Goal: Task Accomplishment & Management: Use online tool/utility

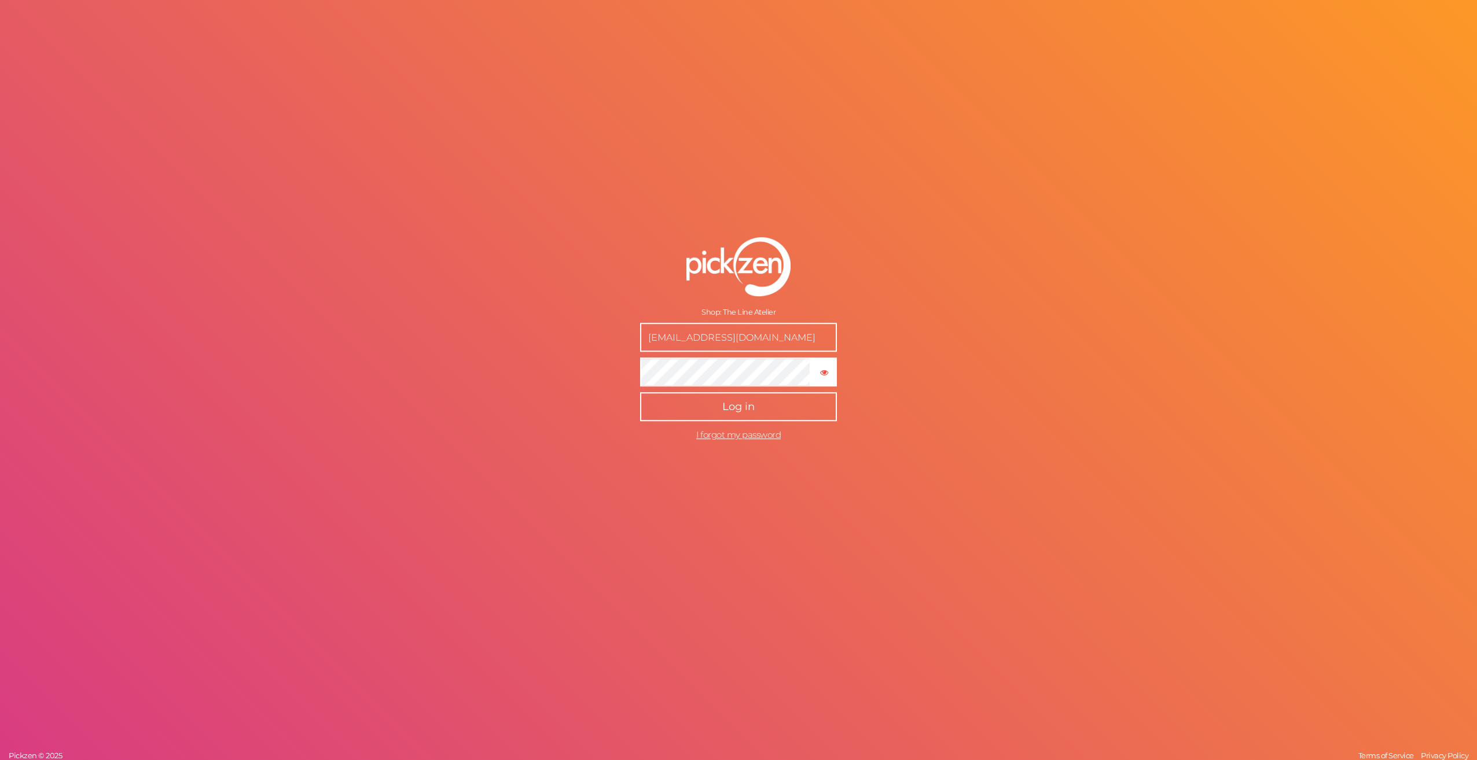
click at [810, 403] on button "Log in" at bounding box center [738, 406] width 197 height 29
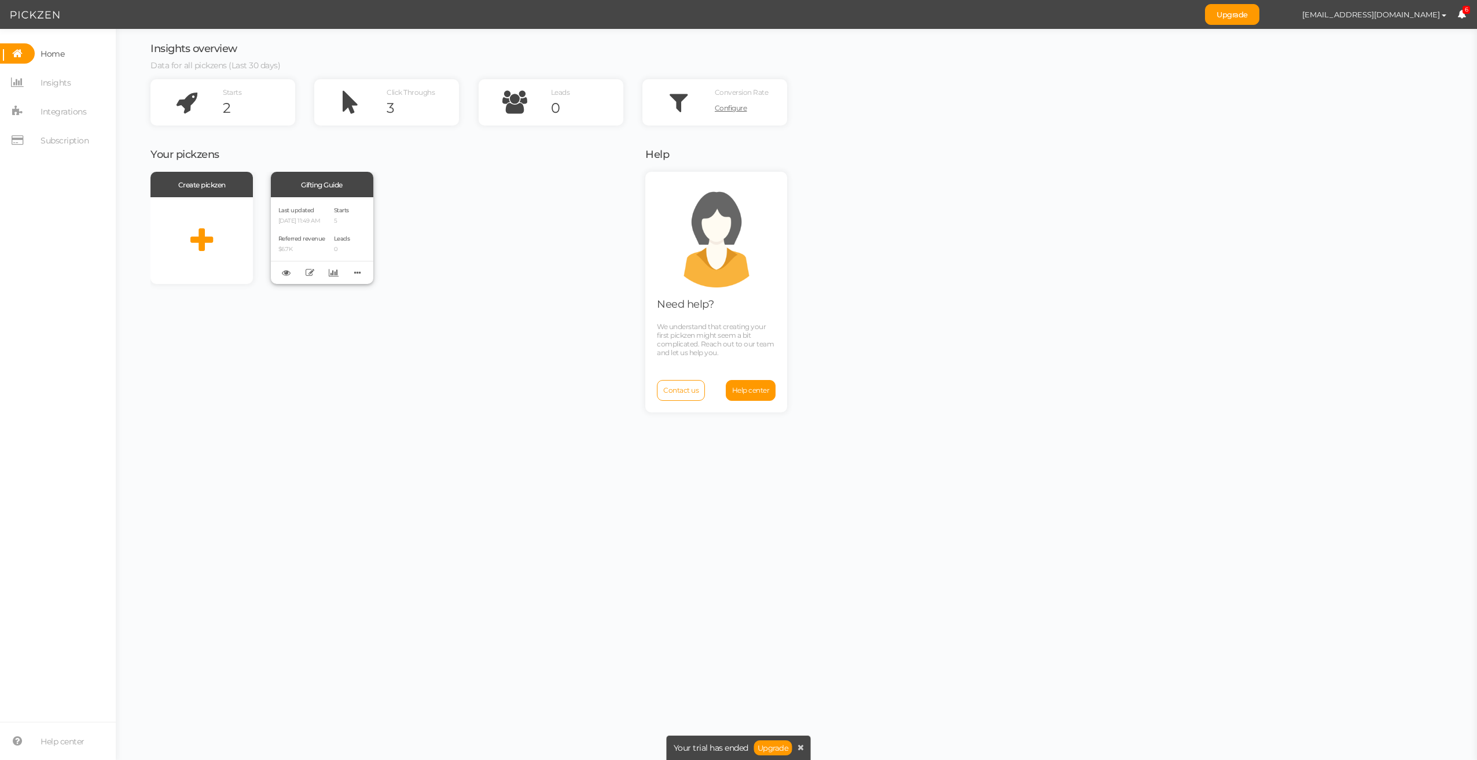
click at [372, 246] on div "Last updated [DATE] 11:49 AM Referred revenue $6.7K Starts 5 Leads 0" at bounding box center [322, 240] width 102 height 87
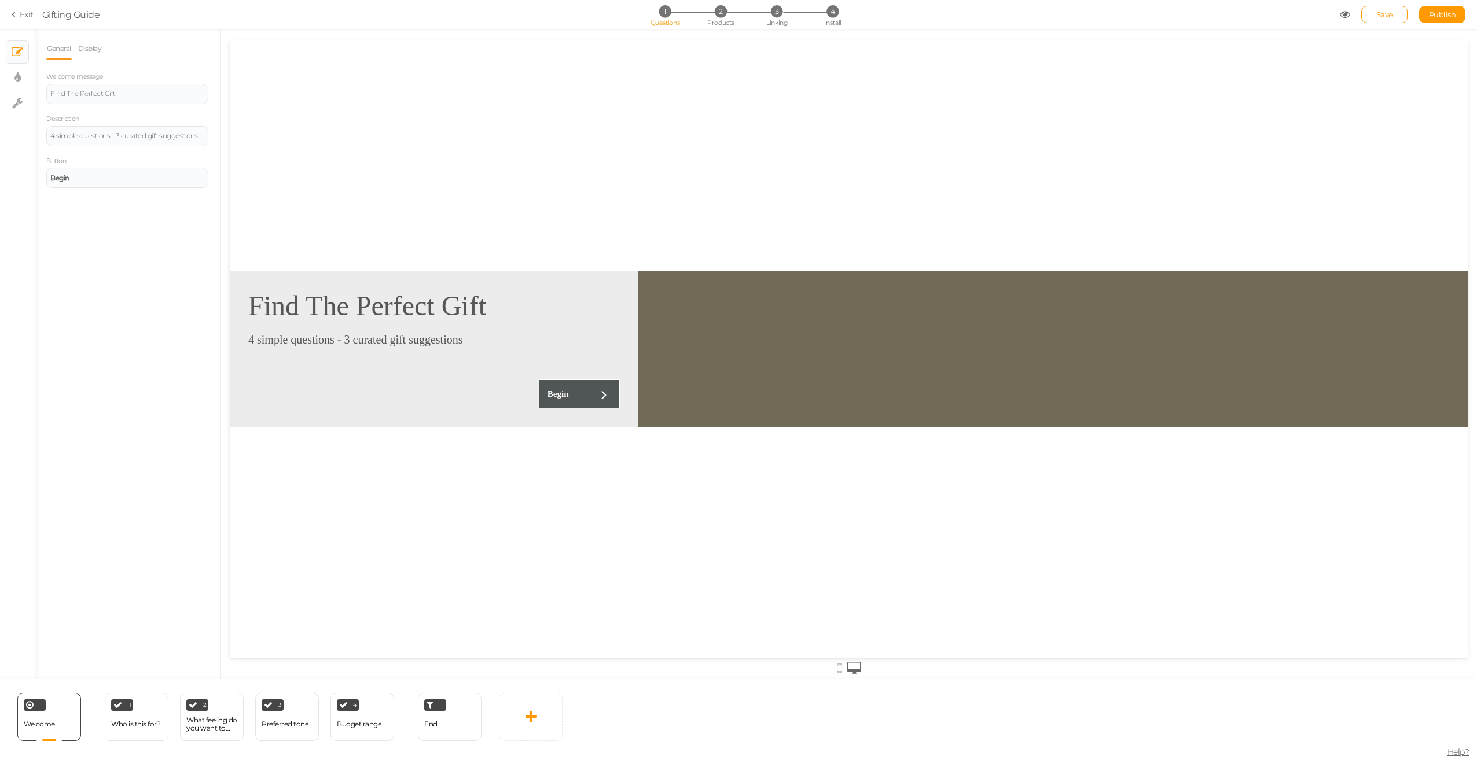
click at [21, 13] on link "Exit" at bounding box center [23, 15] width 22 height 12
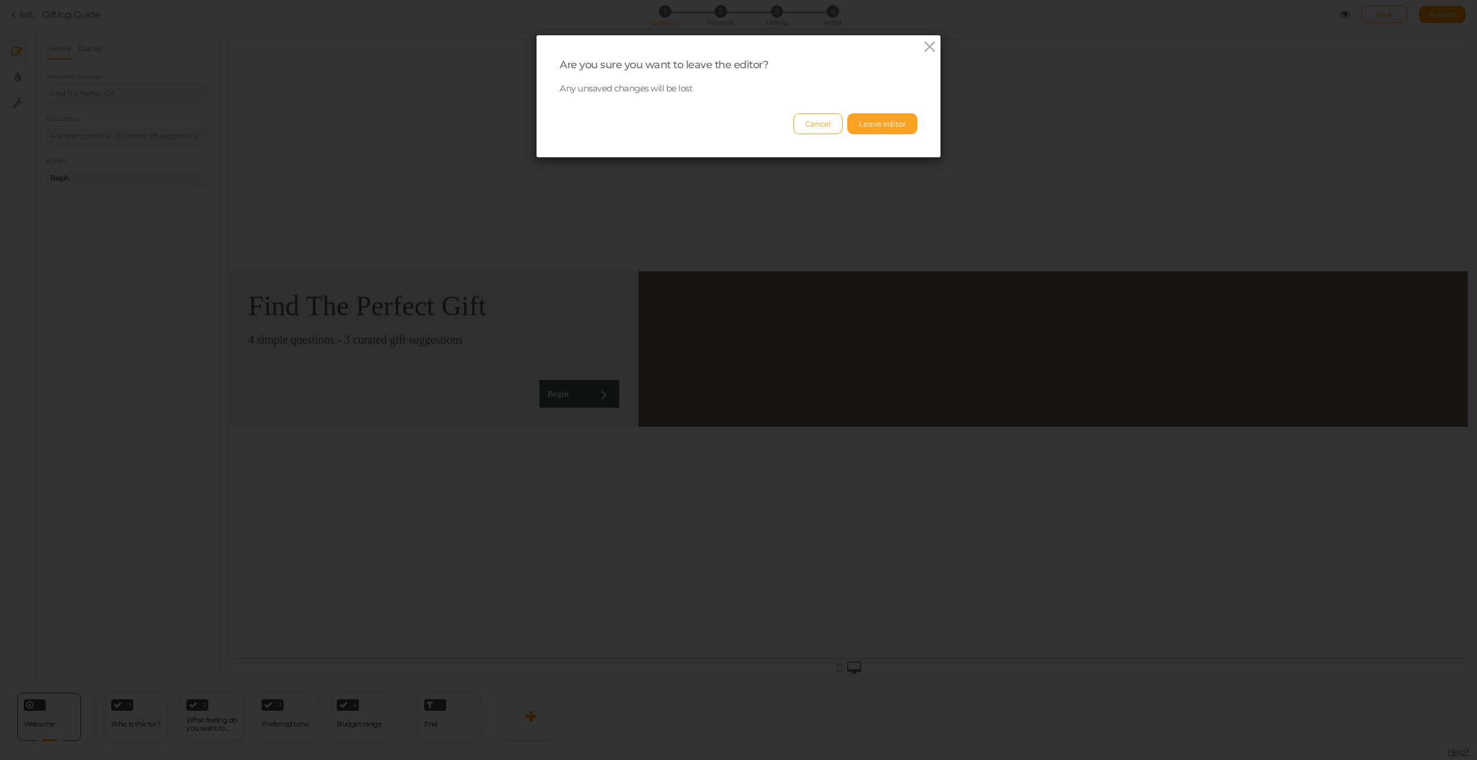
click at [887, 126] on button "Leave editor" at bounding box center [882, 123] width 70 height 21
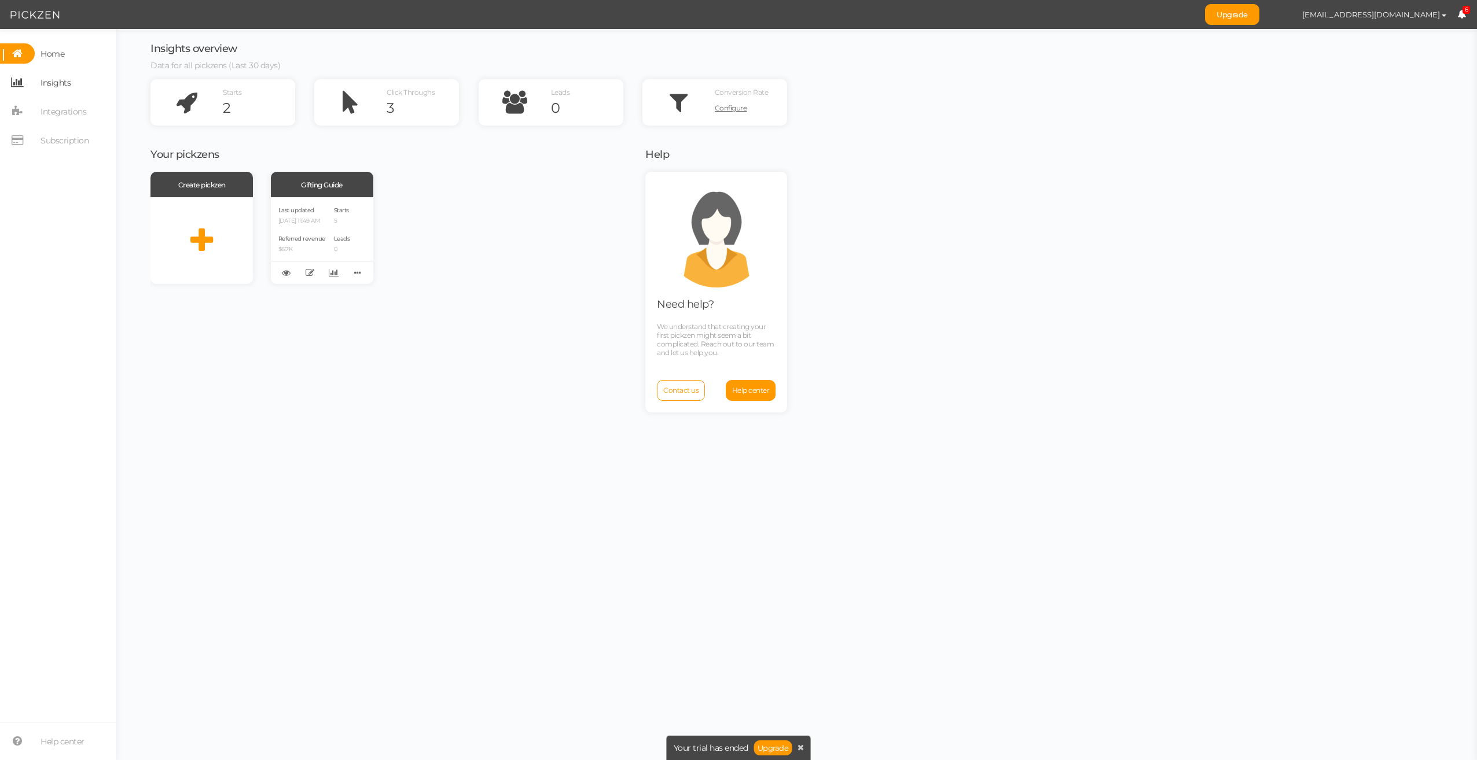
click at [78, 80] on link "Insights" at bounding box center [58, 82] width 116 height 20
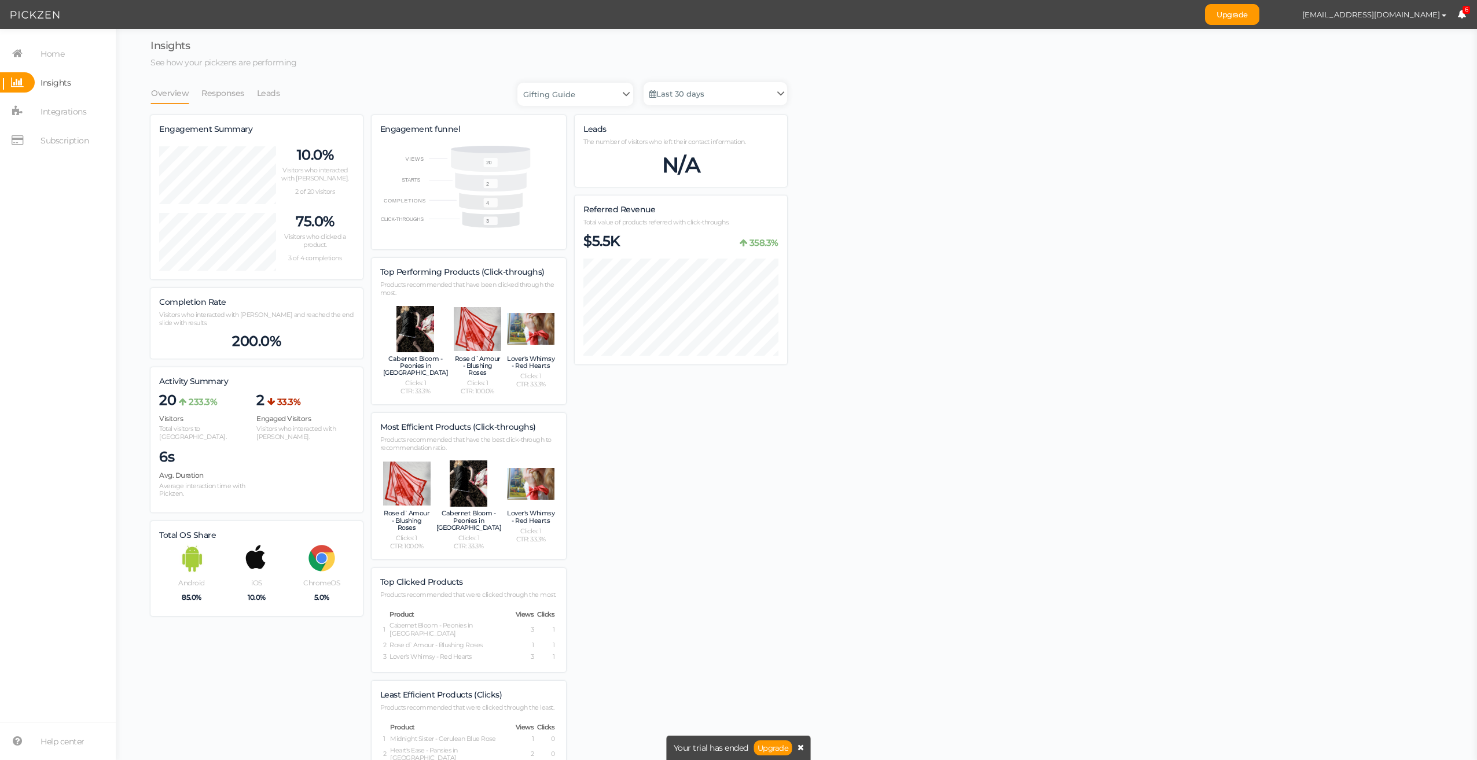
click at [802, 748] on icon at bounding box center [801, 748] width 6 height 8
click at [696, 94] on link "Last 30 days" at bounding box center [716, 93] width 144 height 23
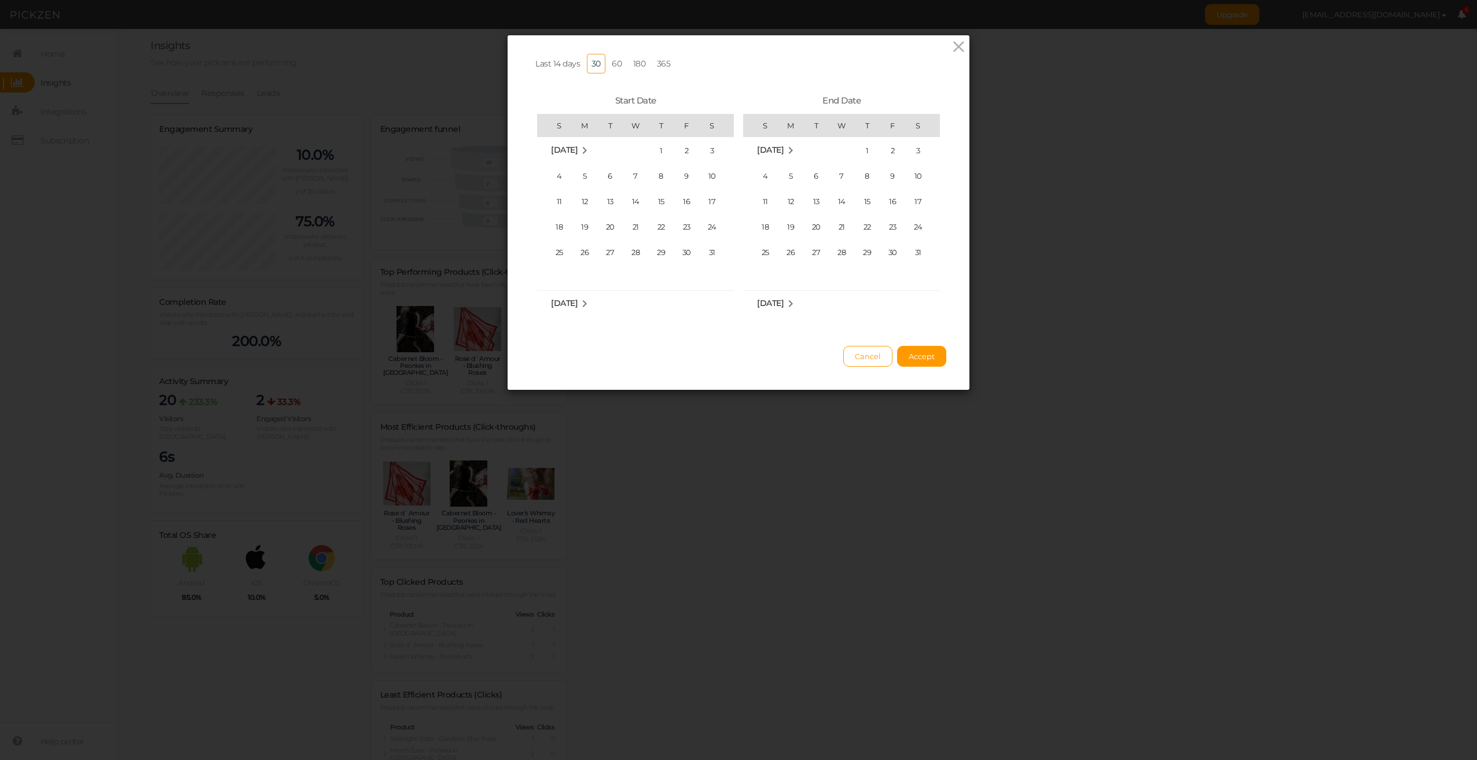
click at [554, 63] on span "Last 14 days" at bounding box center [557, 63] width 45 height 10
click at [933, 361] on button "Accept" at bounding box center [921, 356] width 49 height 21
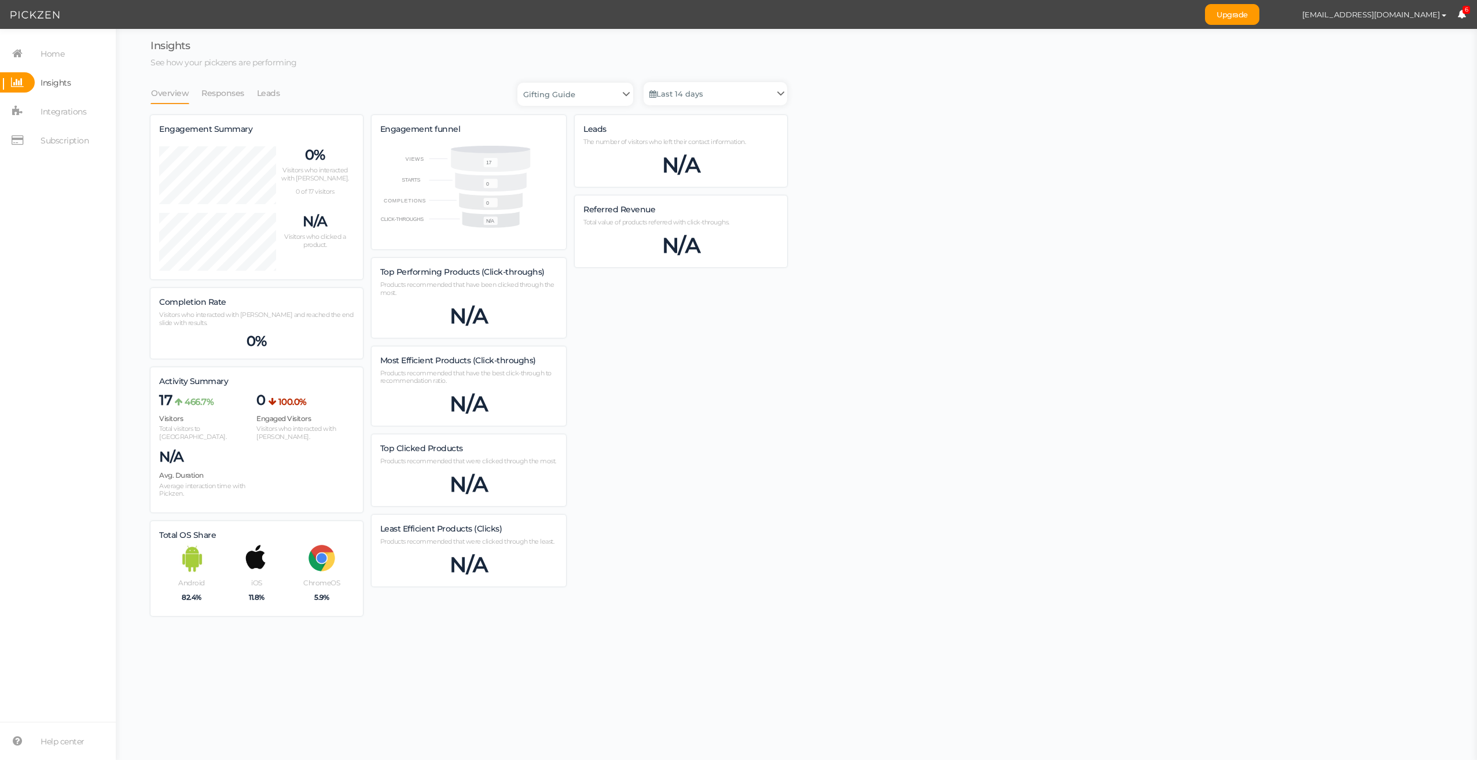
scroll to position [572, 637]
click at [676, 87] on link "Last 14 days" at bounding box center [716, 93] width 144 height 23
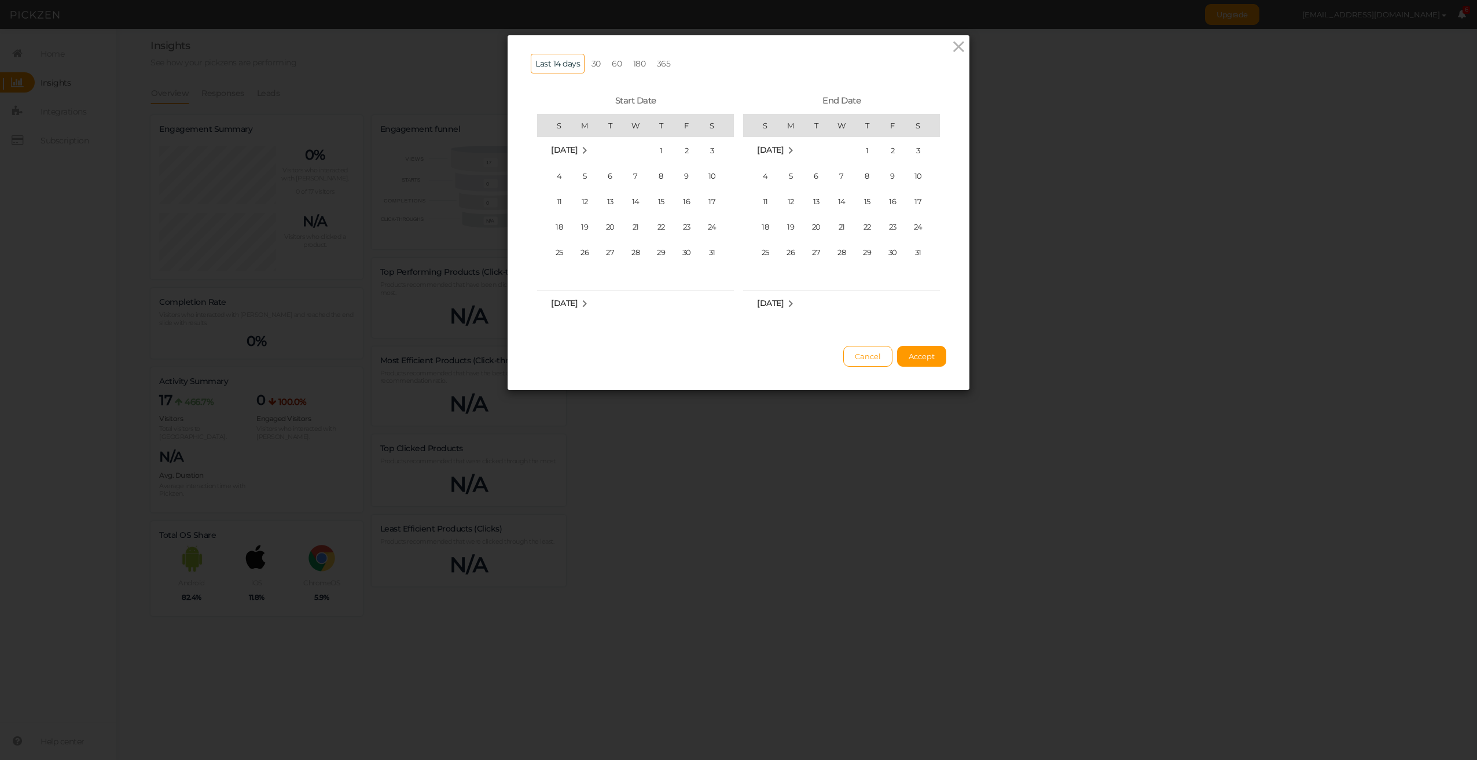
click at [589, 67] on link "30" at bounding box center [596, 64] width 19 height 20
click at [914, 359] on button "Accept" at bounding box center [921, 356] width 49 height 21
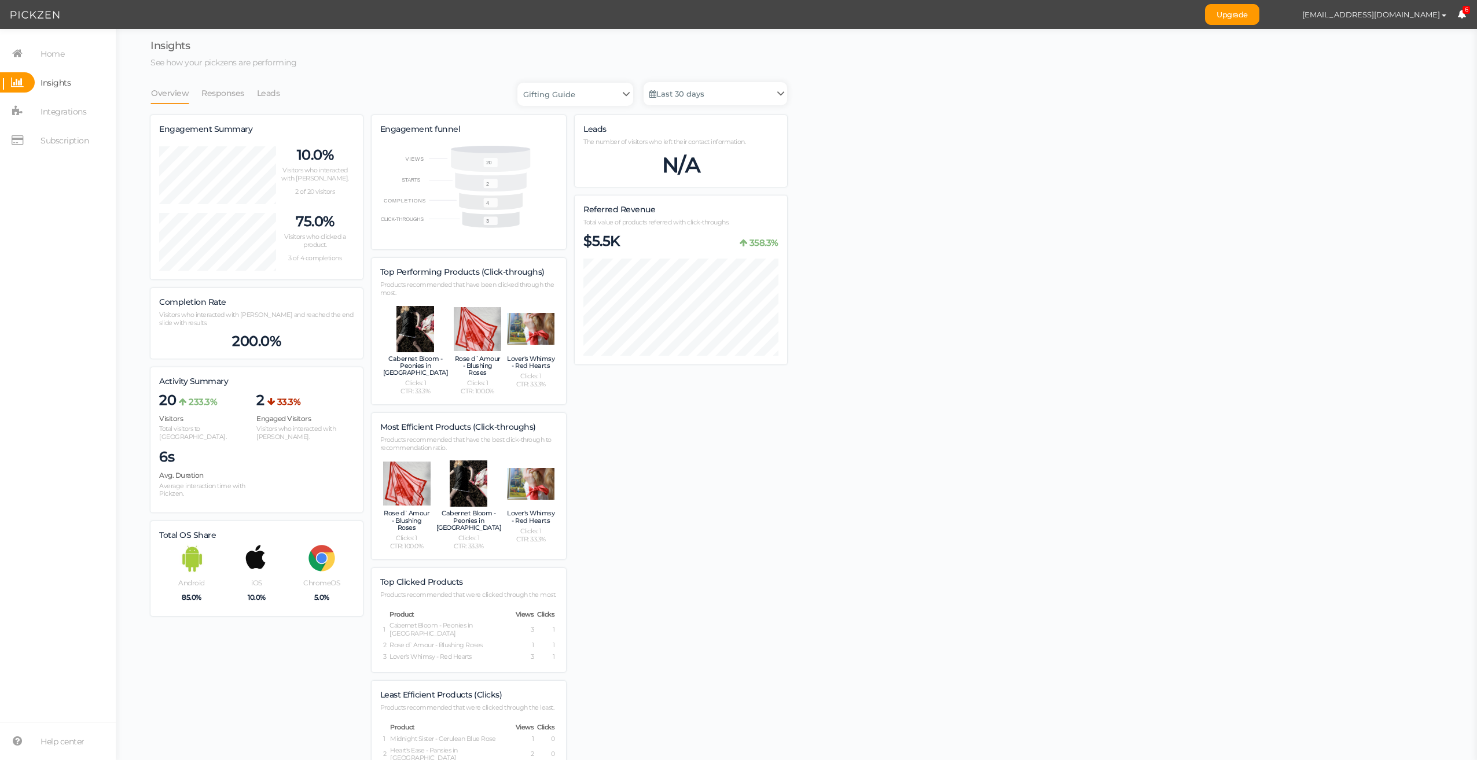
scroll to position [780, 637]
